Goal: Task Accomplishment & Management: Manage account settings

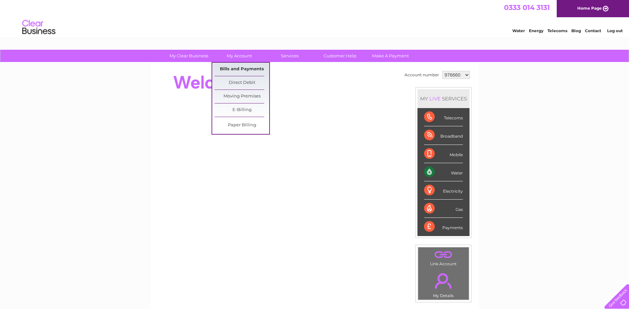
click at [243, 68] on link "Bills and Payments" at bounding box center [241, 69] width 55 height 13
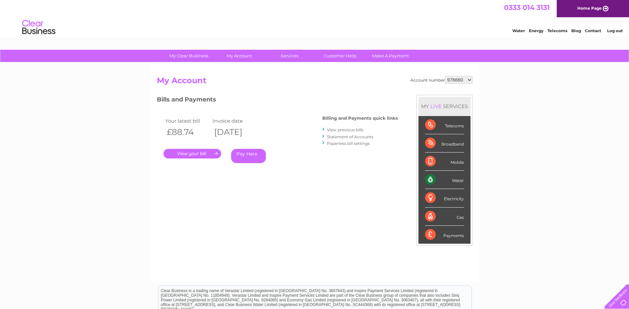
click at [206, 154] on link "." at bounding box center [192, 154] width 58 height 10
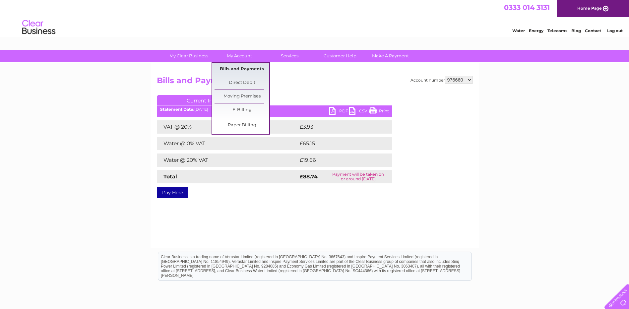
click at [251, 68] on link "Bills and Payments" at bounding box center [241, 69] width 55 height 13
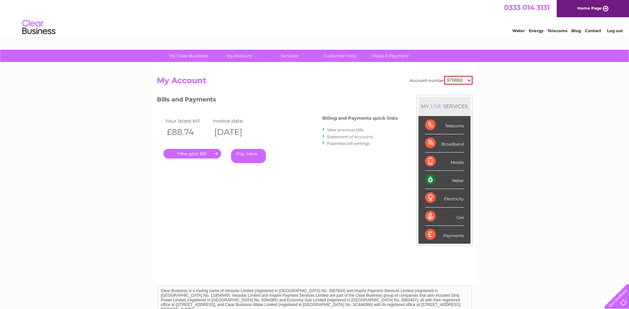
click at [357, 130] on link "View previous bills" at bounding box center [345, 129] width 36 height 5
